Goal: Check status: Check status

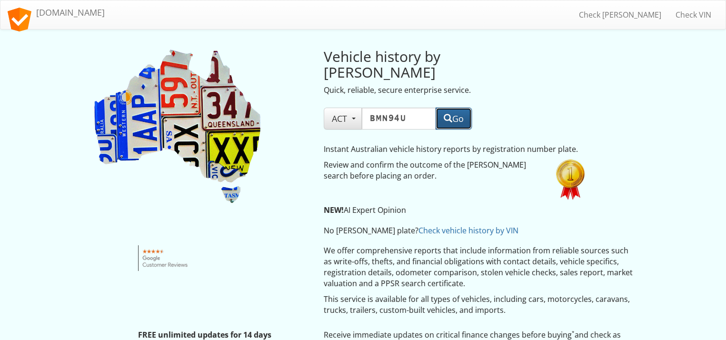
click at [450, 108] on button "Go" at bounding box center [454, 119] width 36 height 22
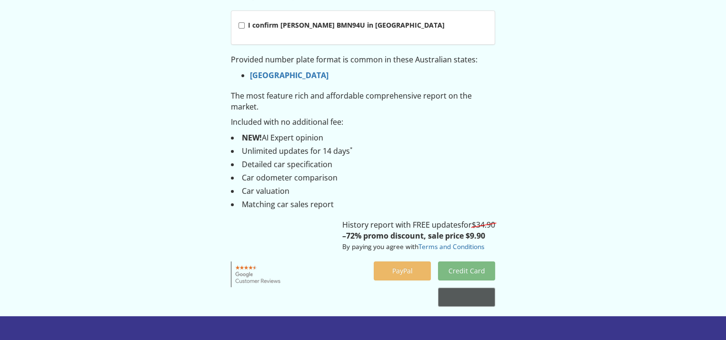
scroll to position [95, 0]
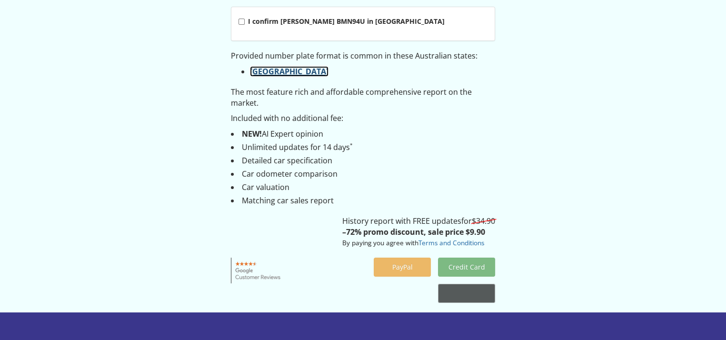
click at [278, 72] on link "New South Wales" at bounding box center [289, 71] width 79 height 10
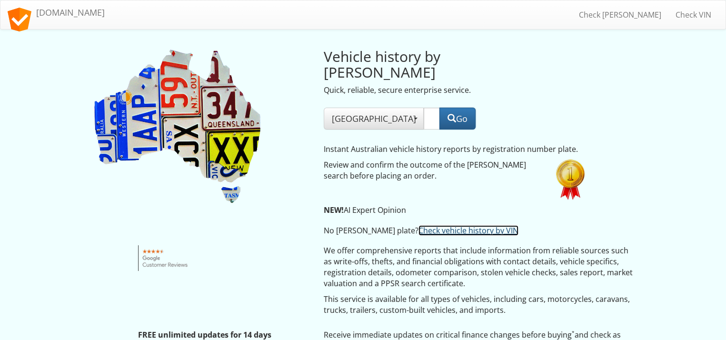
click at [434, 225] on link "Check vehicle history by VIN" at bounding box center [469, 230] width 100 height 10
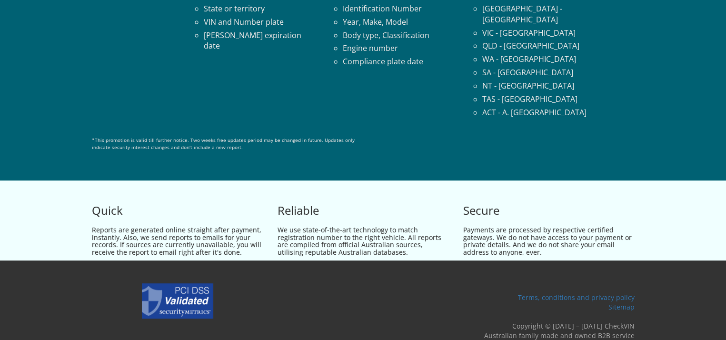
scroll to position [429, 0]
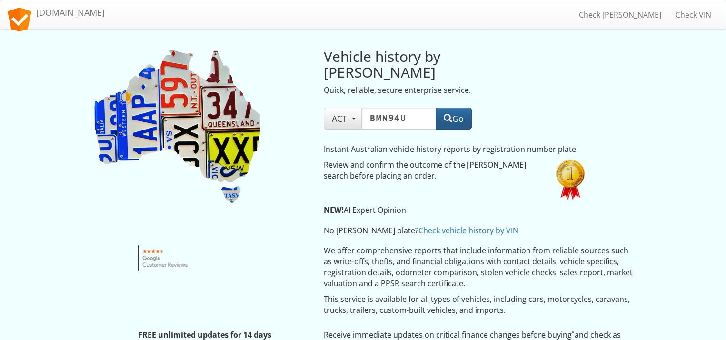
type input "BMN94U"
click at [459, 108] on button "Go" at bounding box center [454, 119] width 36 height 22
